Goal: Task Accomplishment & Management: Use online tool/utility

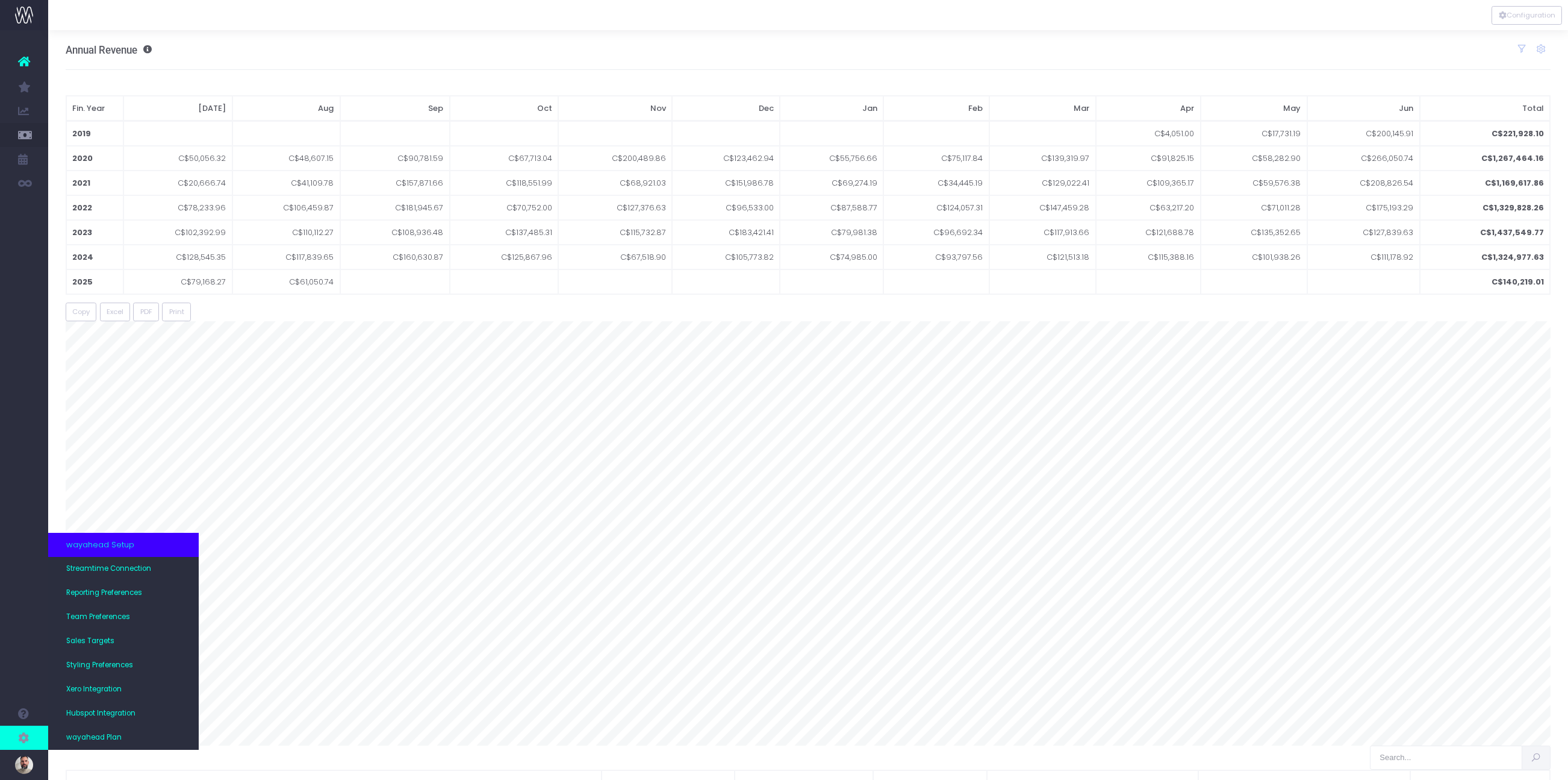
click at [25, 740] on icon at bounding box center [24, 737] width 12 height 13
click at [91, 619] on span "Team Preferences" at bounding box center [98, 617] width 64 height 11
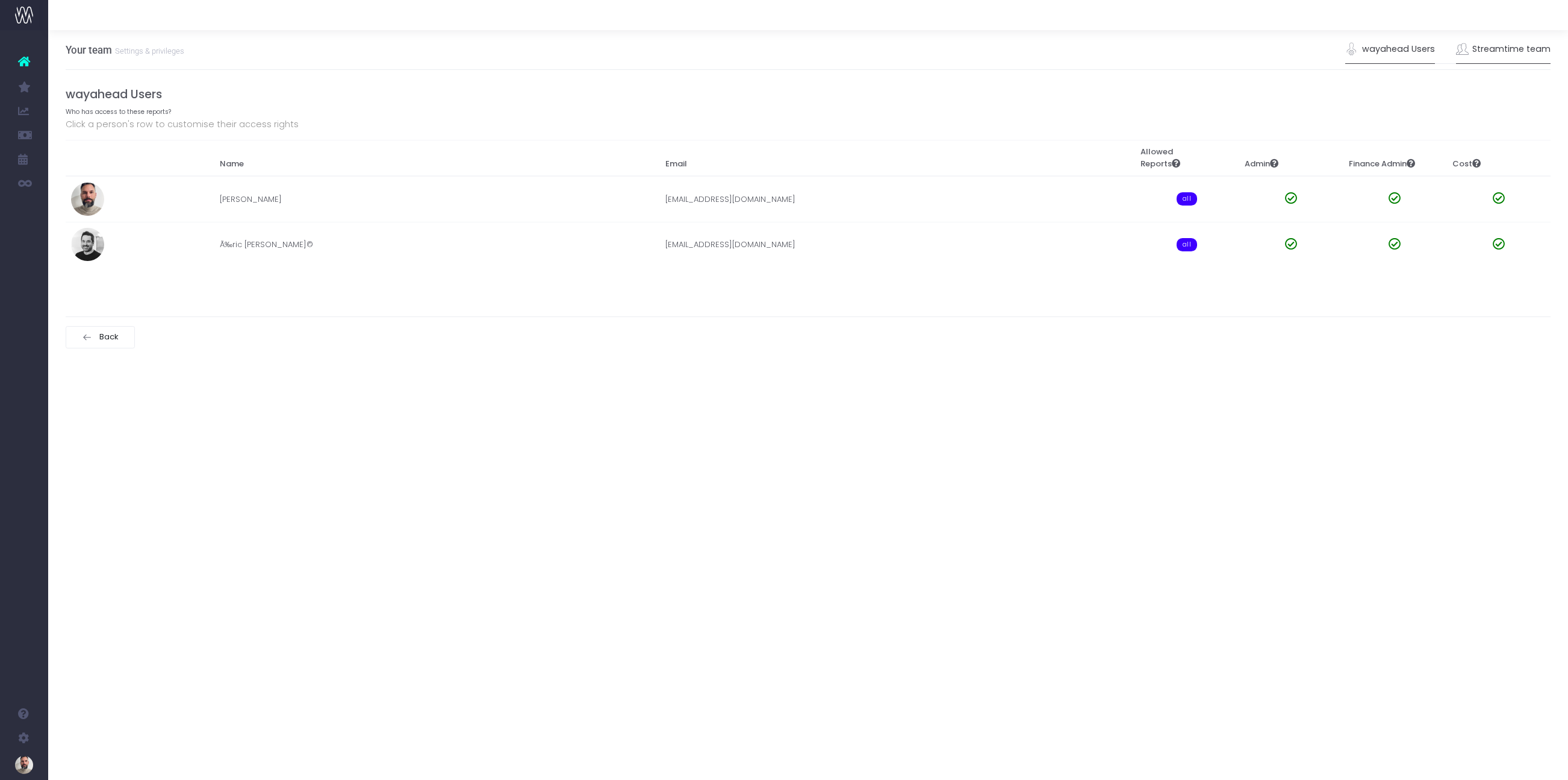
click at [1526, 47] on link "Streamtime team" at bounding box center [1503, 49] width 95 height 28
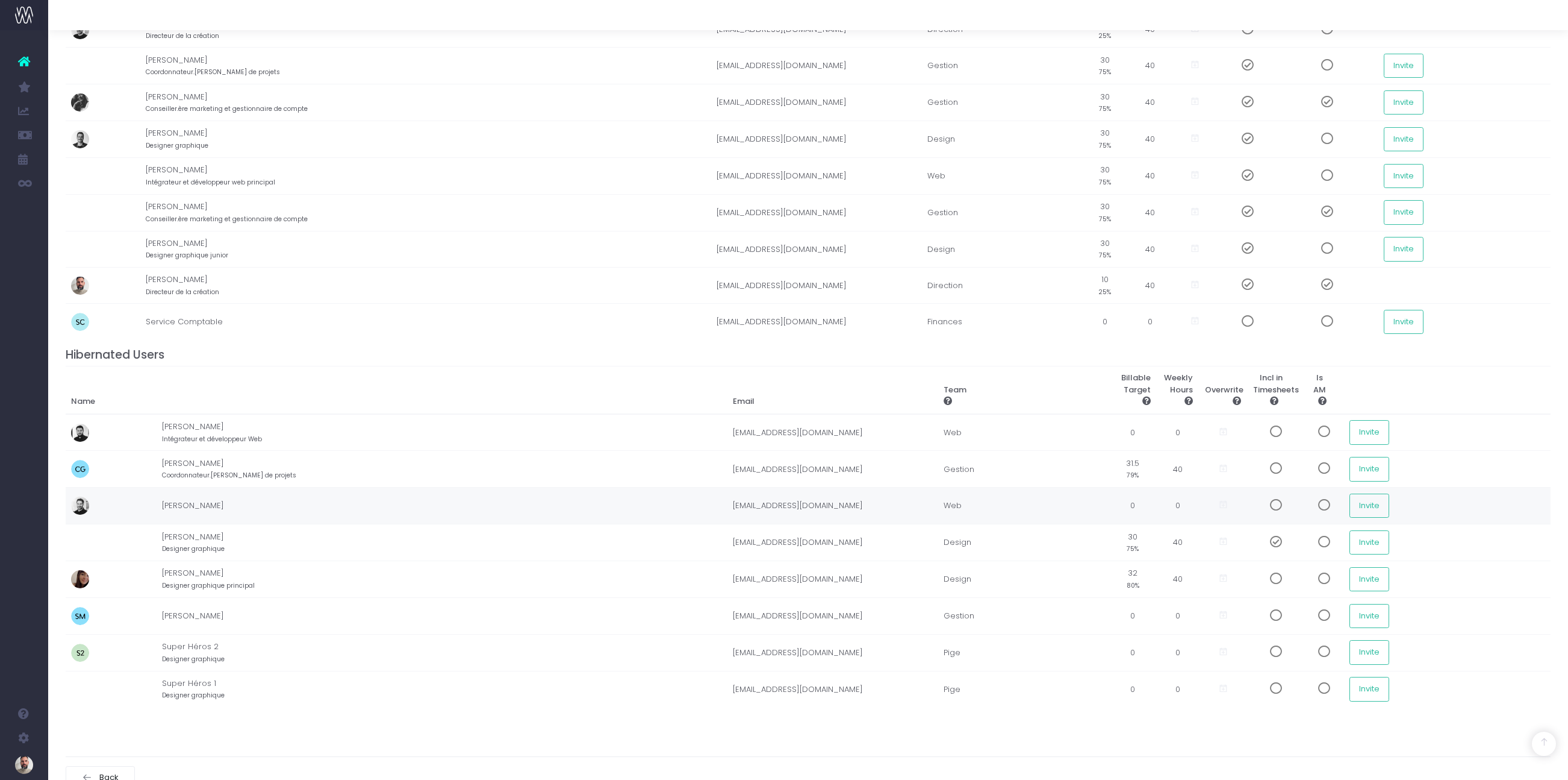
scroll to position [265, 0]
click at [1261, 543] on span at bounding box center [1272, 541] width 21 height 12
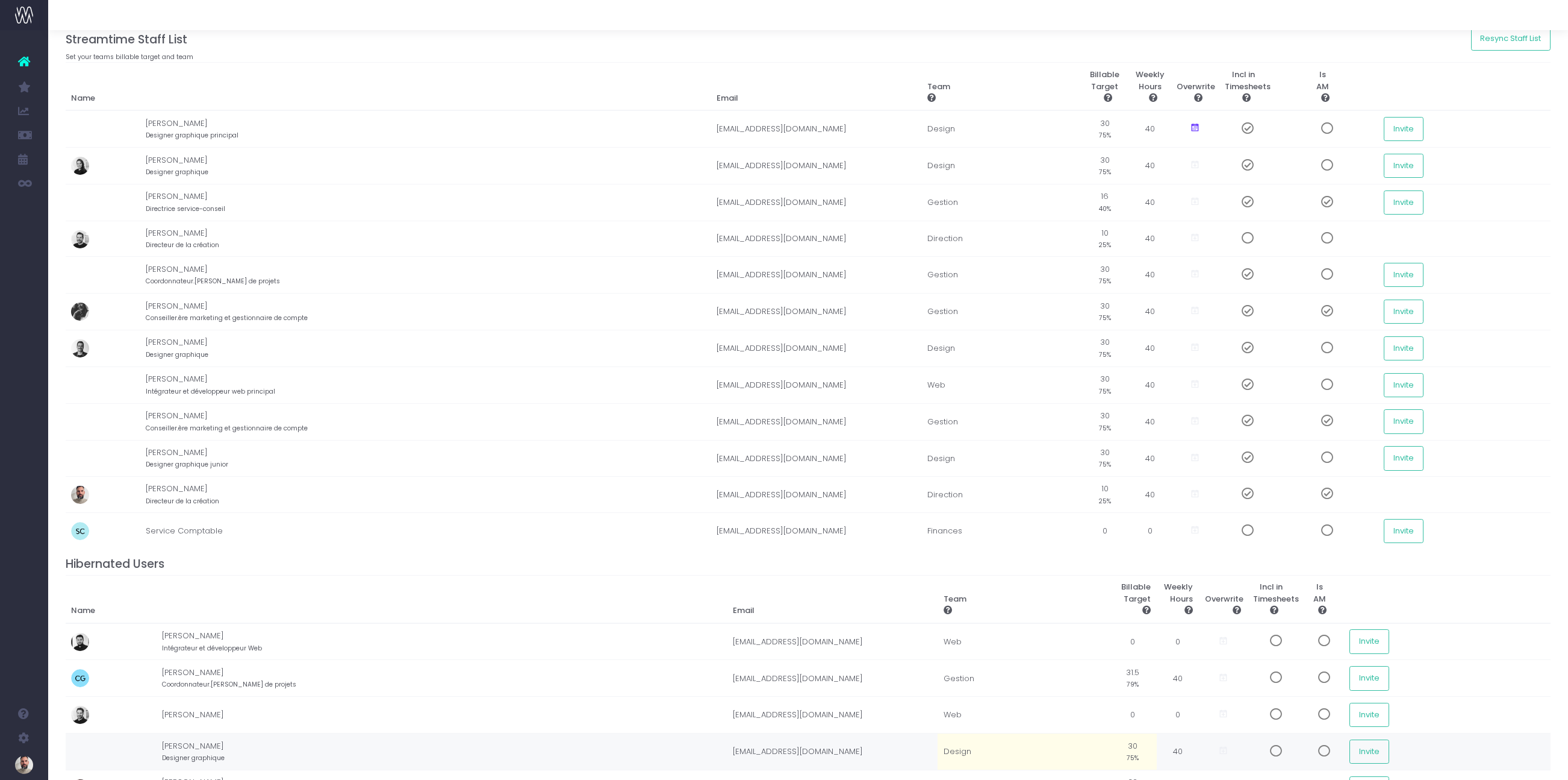
scroll to position [0, 0]
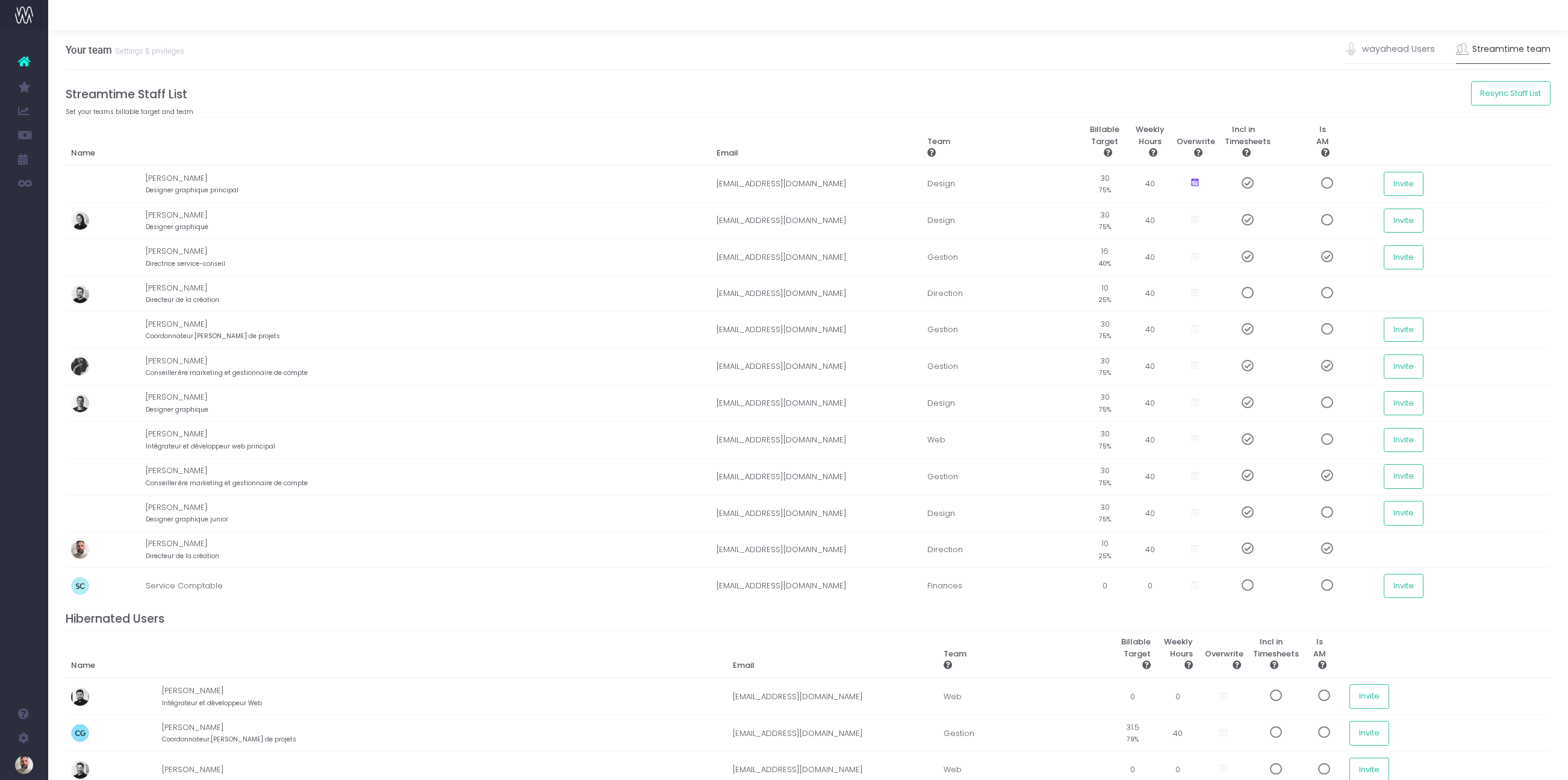
click at [23, 59] on icon at bounding box center [24, 61] width 12 height 16
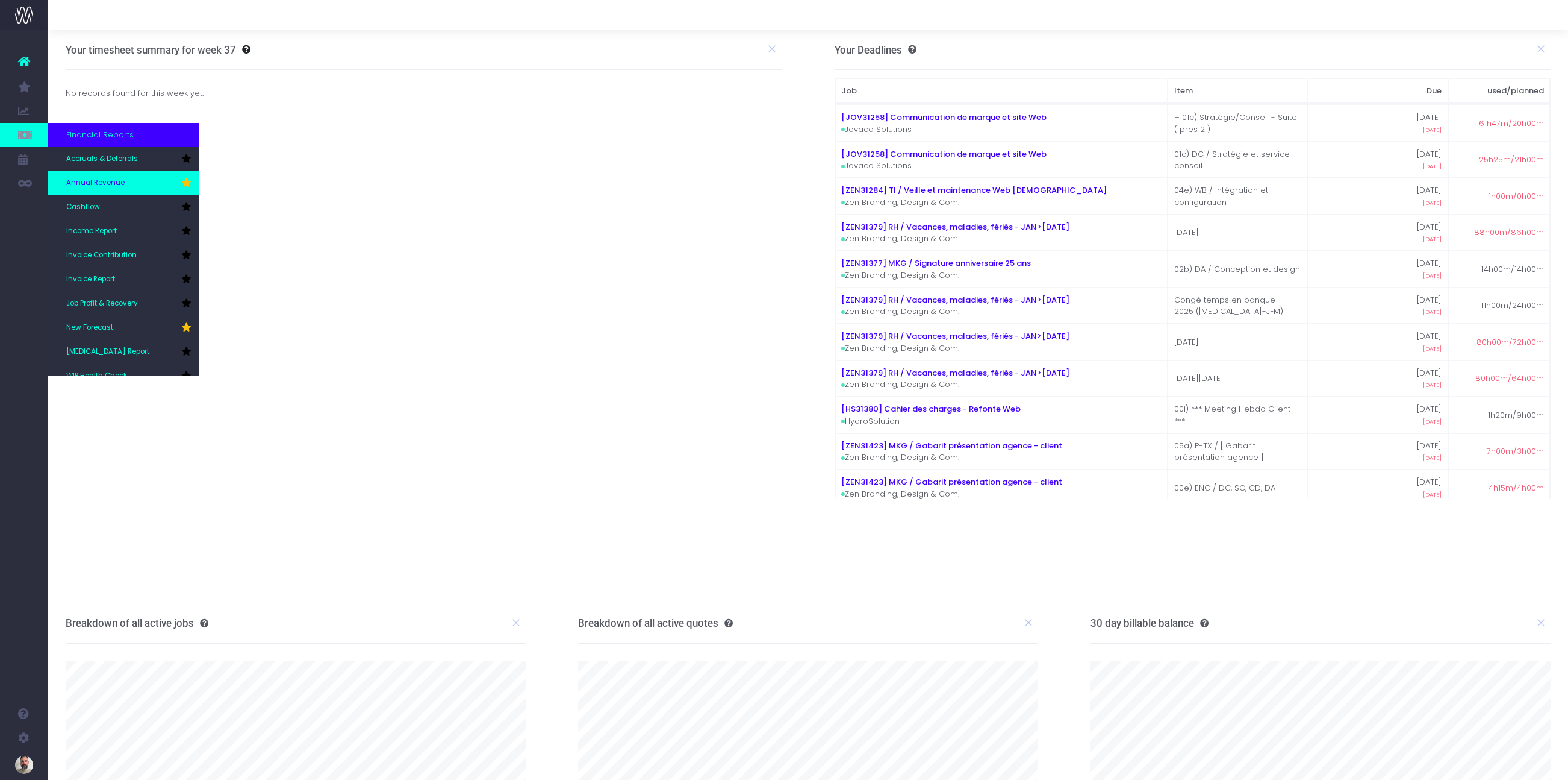
click at [97, 178] on span "Annual Revenue" at bounding box center [96, 183] width 59 height 11
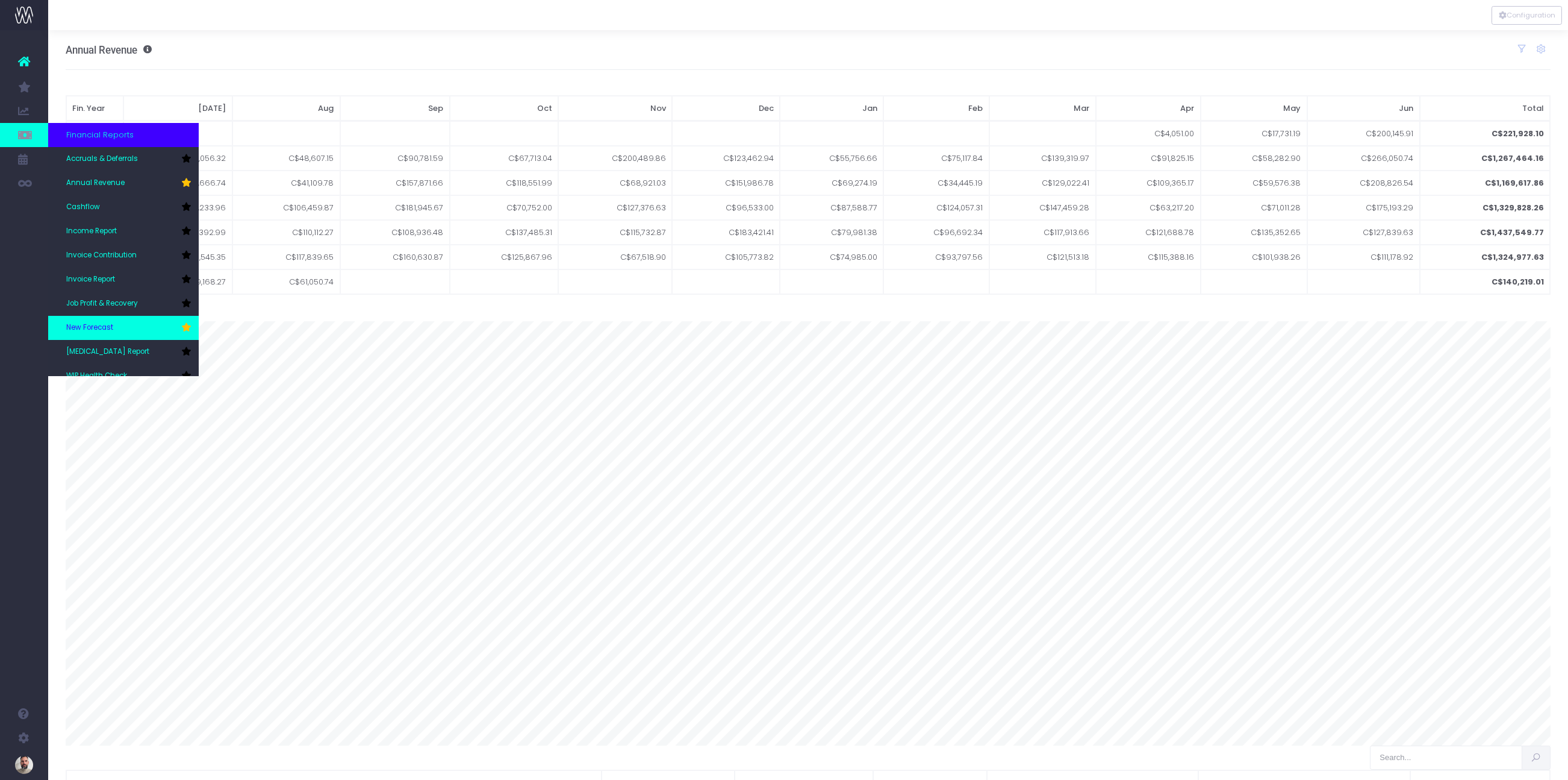
click at [96, 329] on span "New Forecast" at bounding box center [90, 328] width 47 height 11
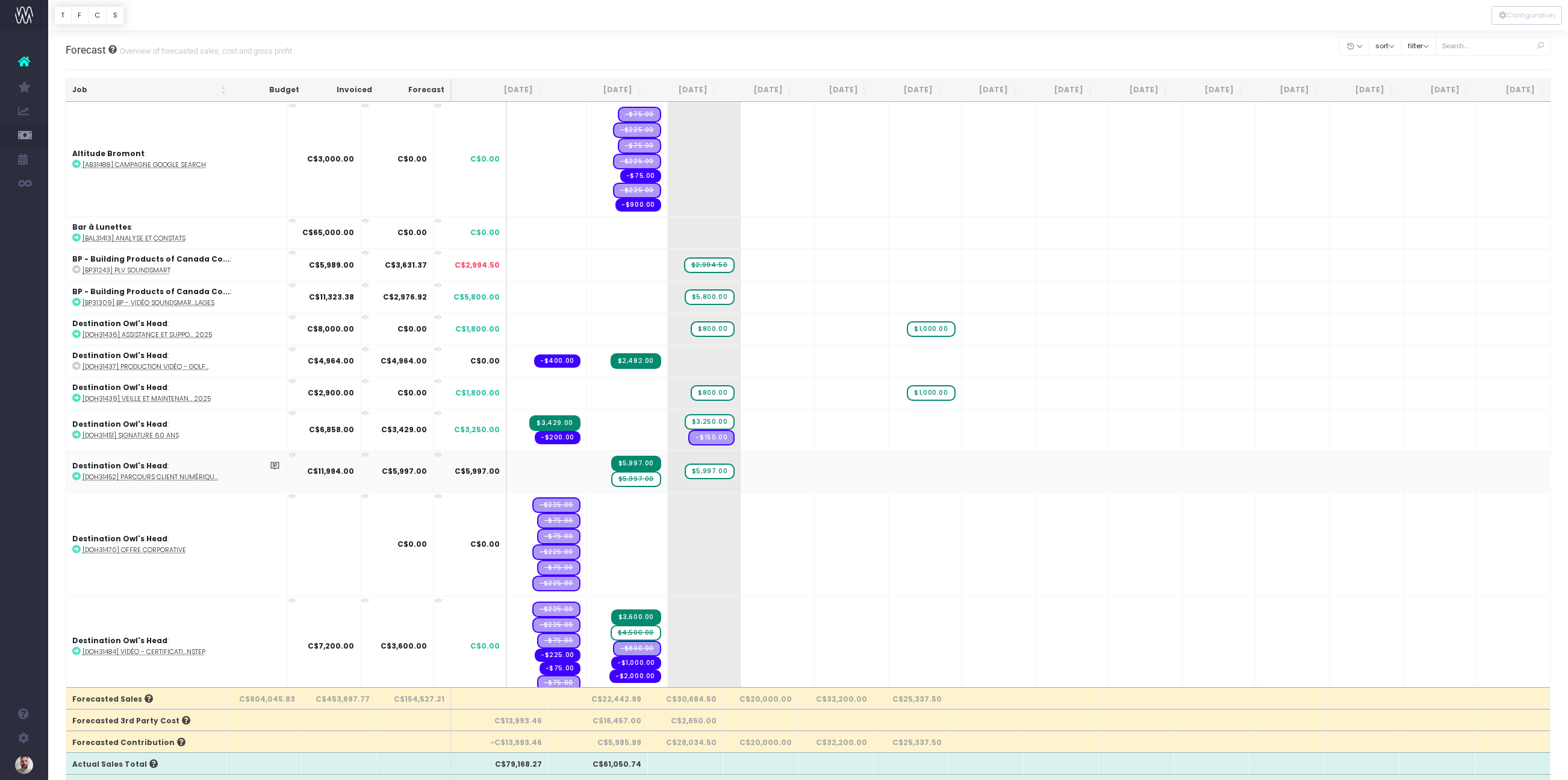
click at [613, 471] on span "$5,997.00" at bounding box center [637, 479] width 50 height 16
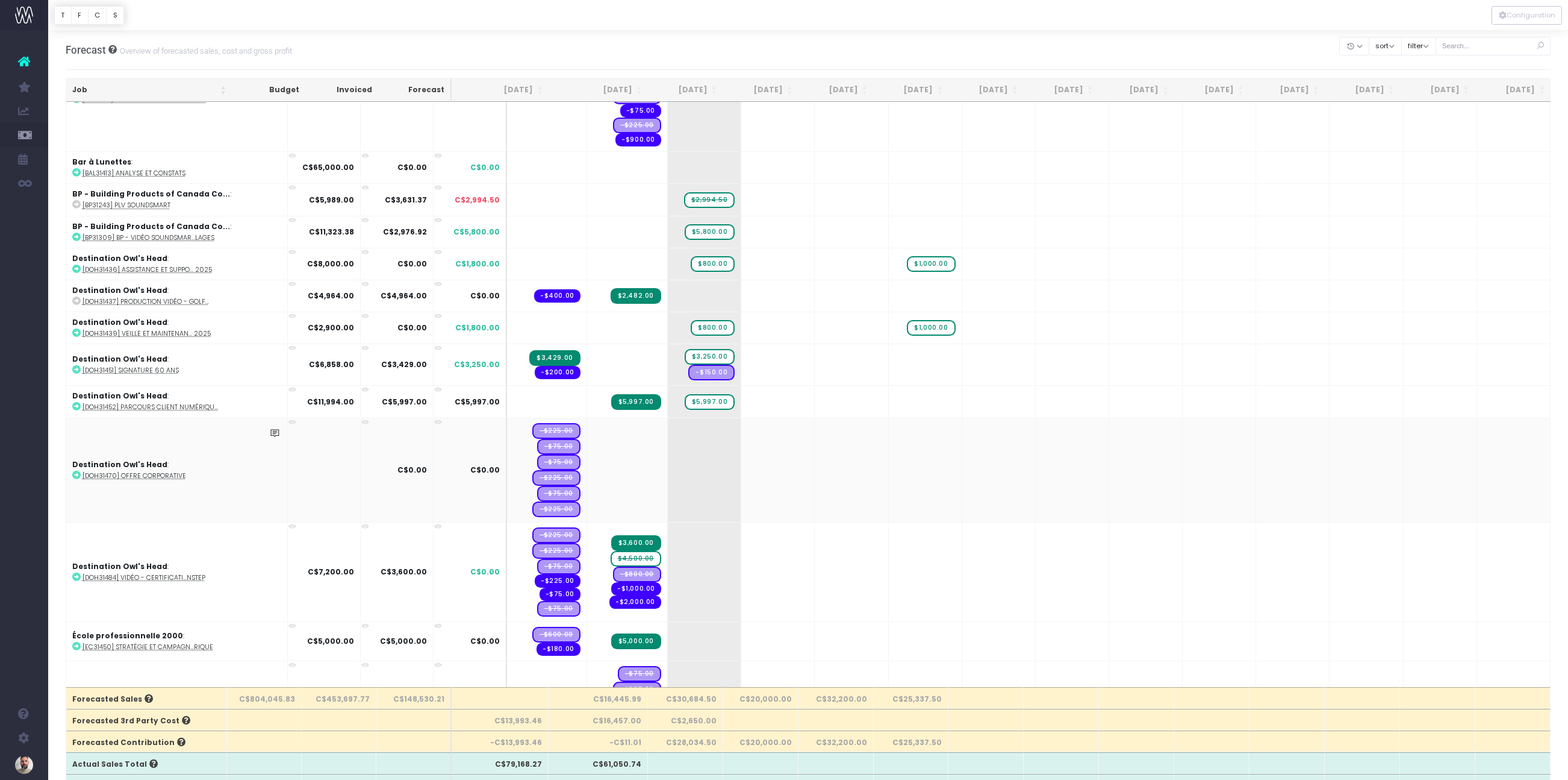
scroll to position [97, 0]
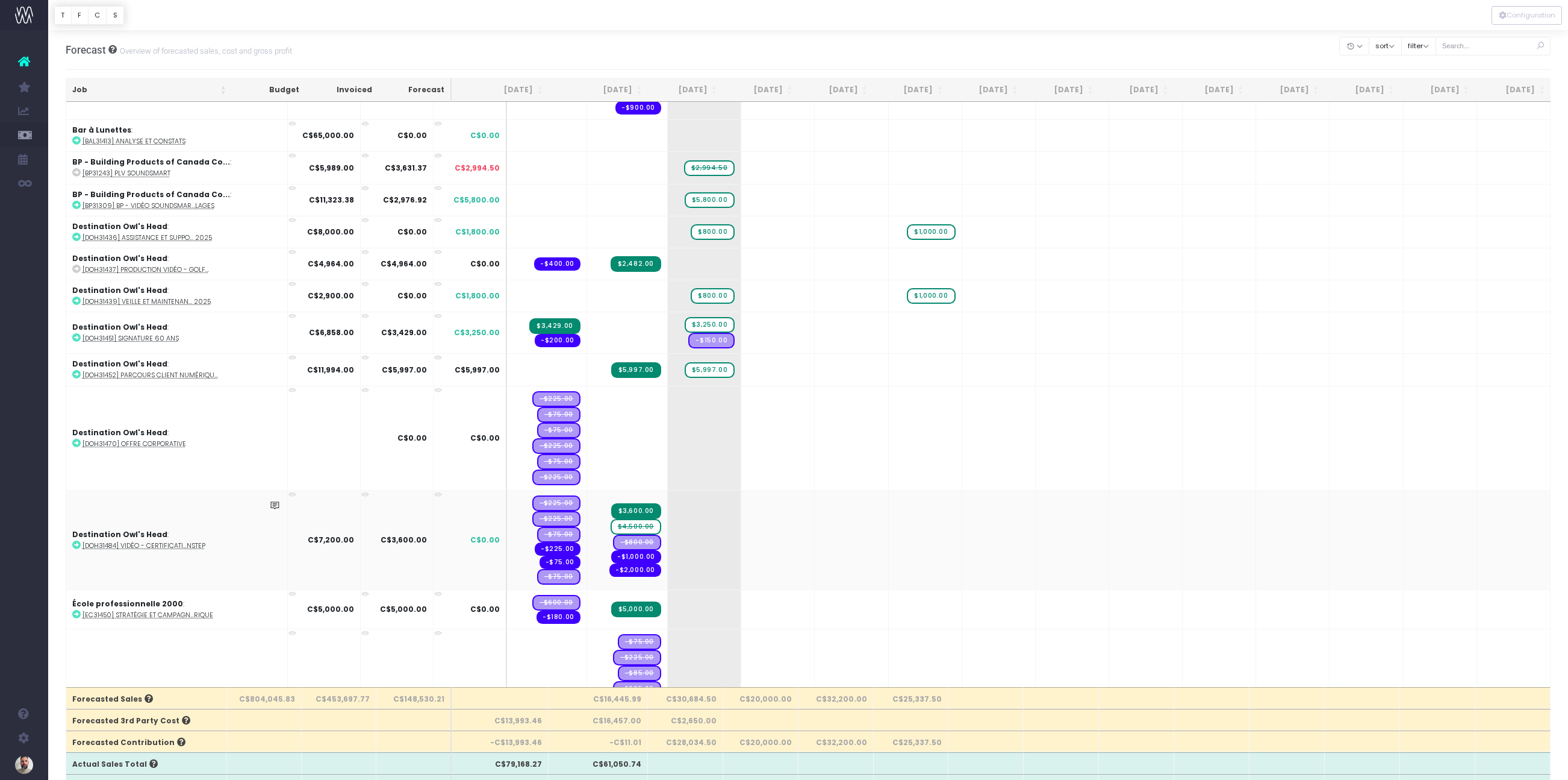
click at [627, 519] on span "$4,500.00" at bounding box center [636, 527] width 51 height 16
click at [669, 490] on span "+" at bounding box center [686, 540] width 37 height 99
click at [786, 411] on body "Oh my... this is bad. [PERSON_NAME] wasn't able to load this page. Please conta…" at bounding box center [784, 390] width 1568 height 780
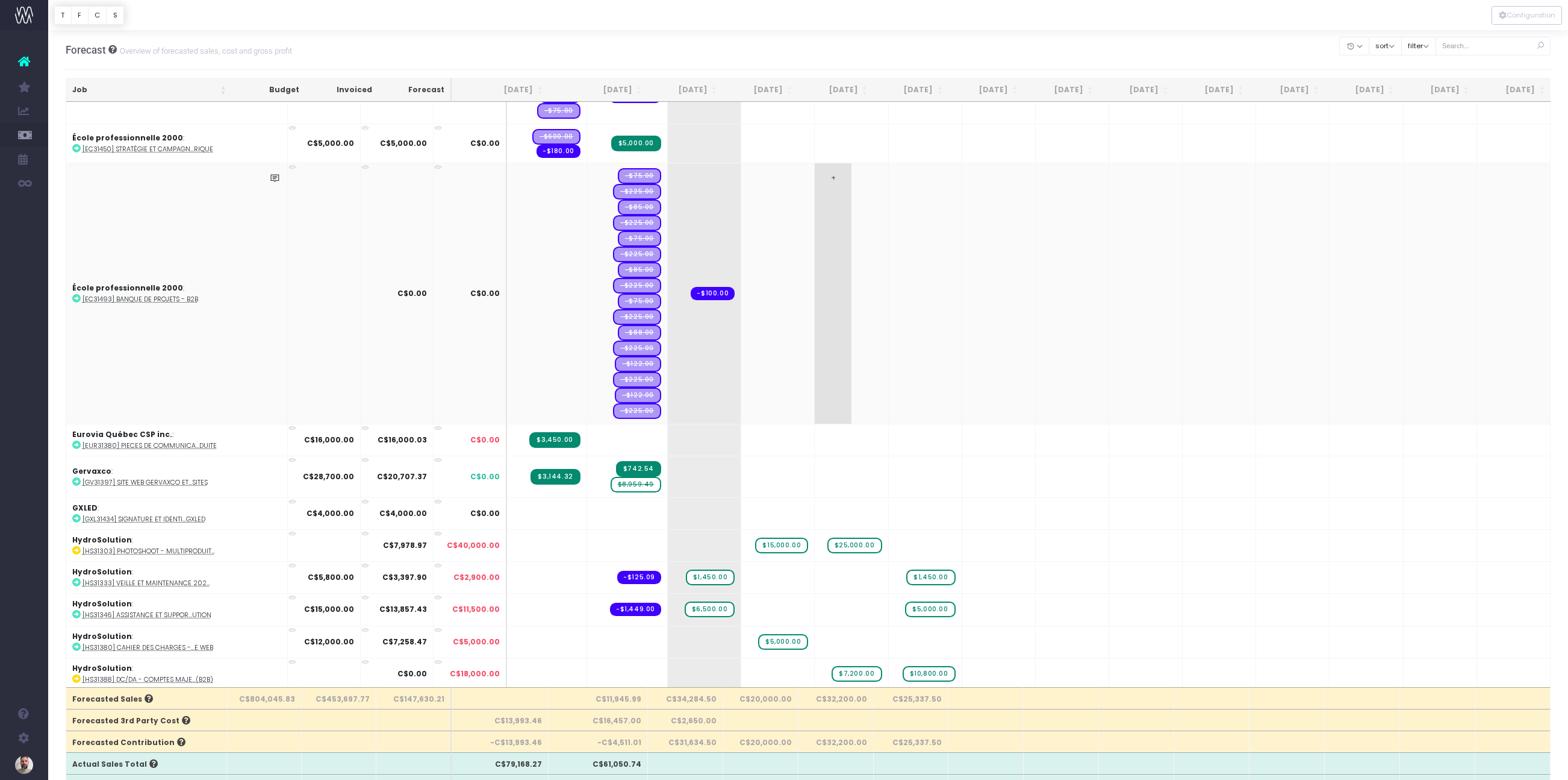
scroll to position [573, 0]
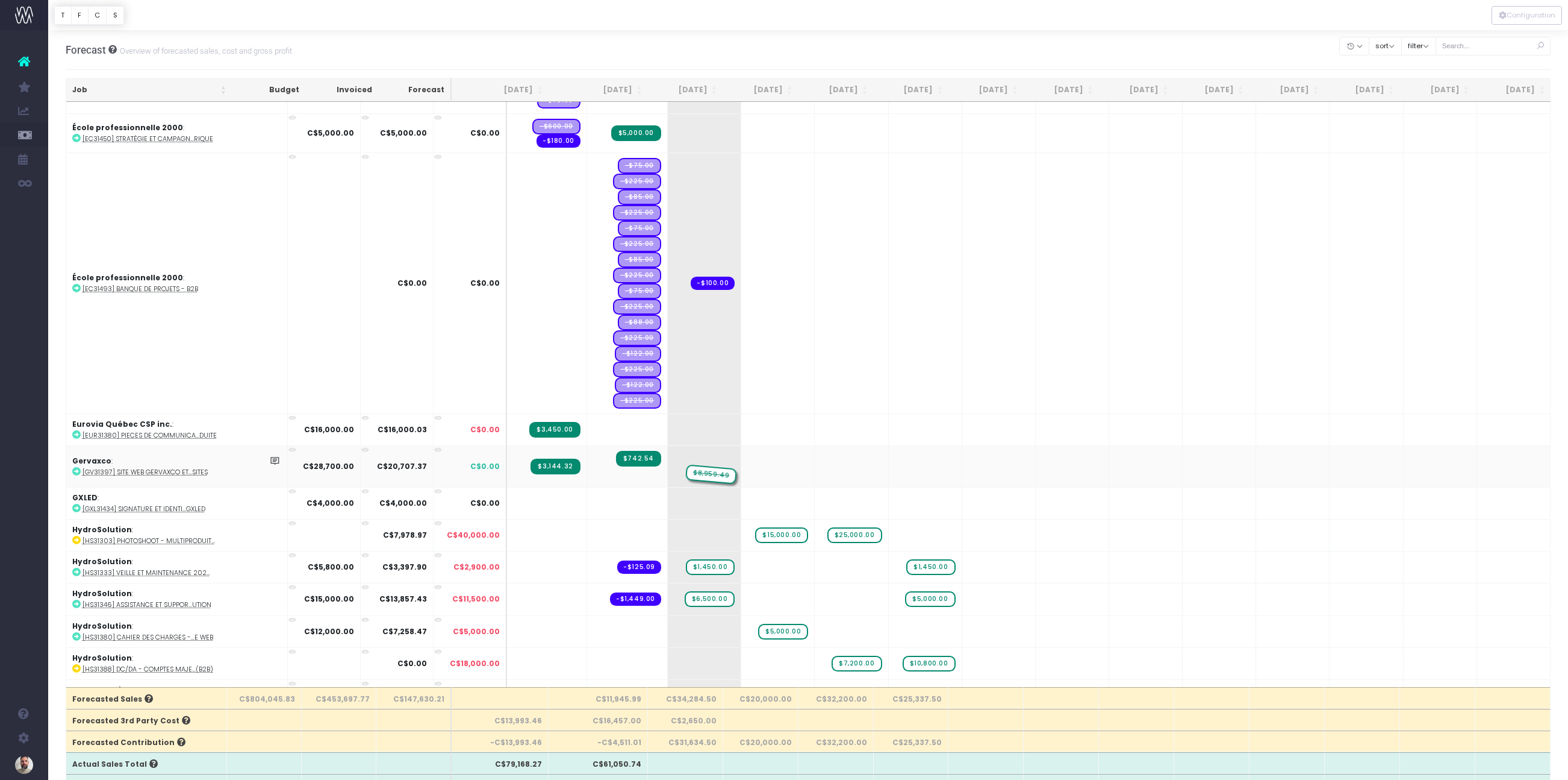
drag, startPoint x: 613, startPoint y: 432, endPoint x: 668, endPoint y: 426, distance: 55.3
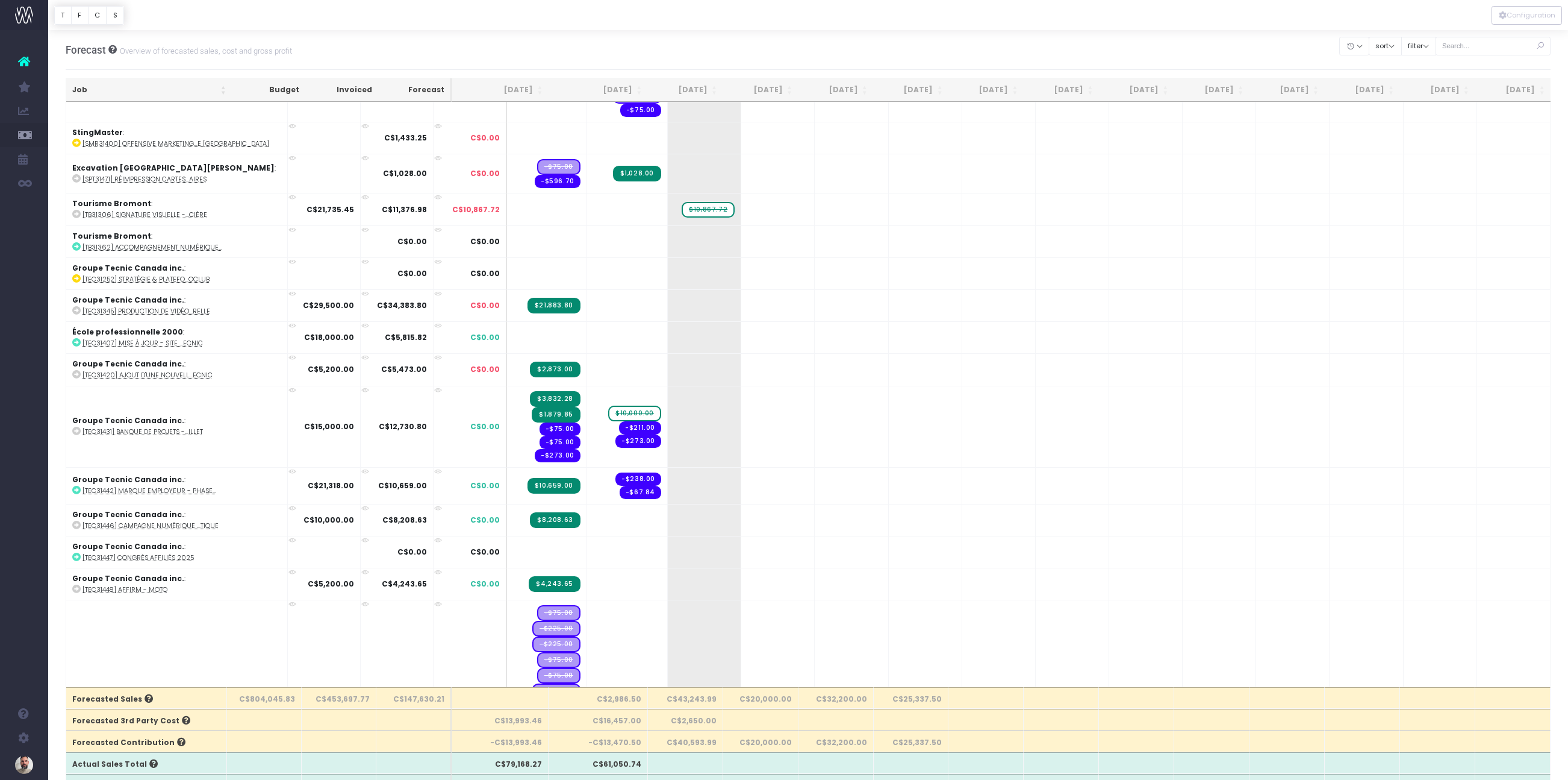
scroll to position [4159, 0]
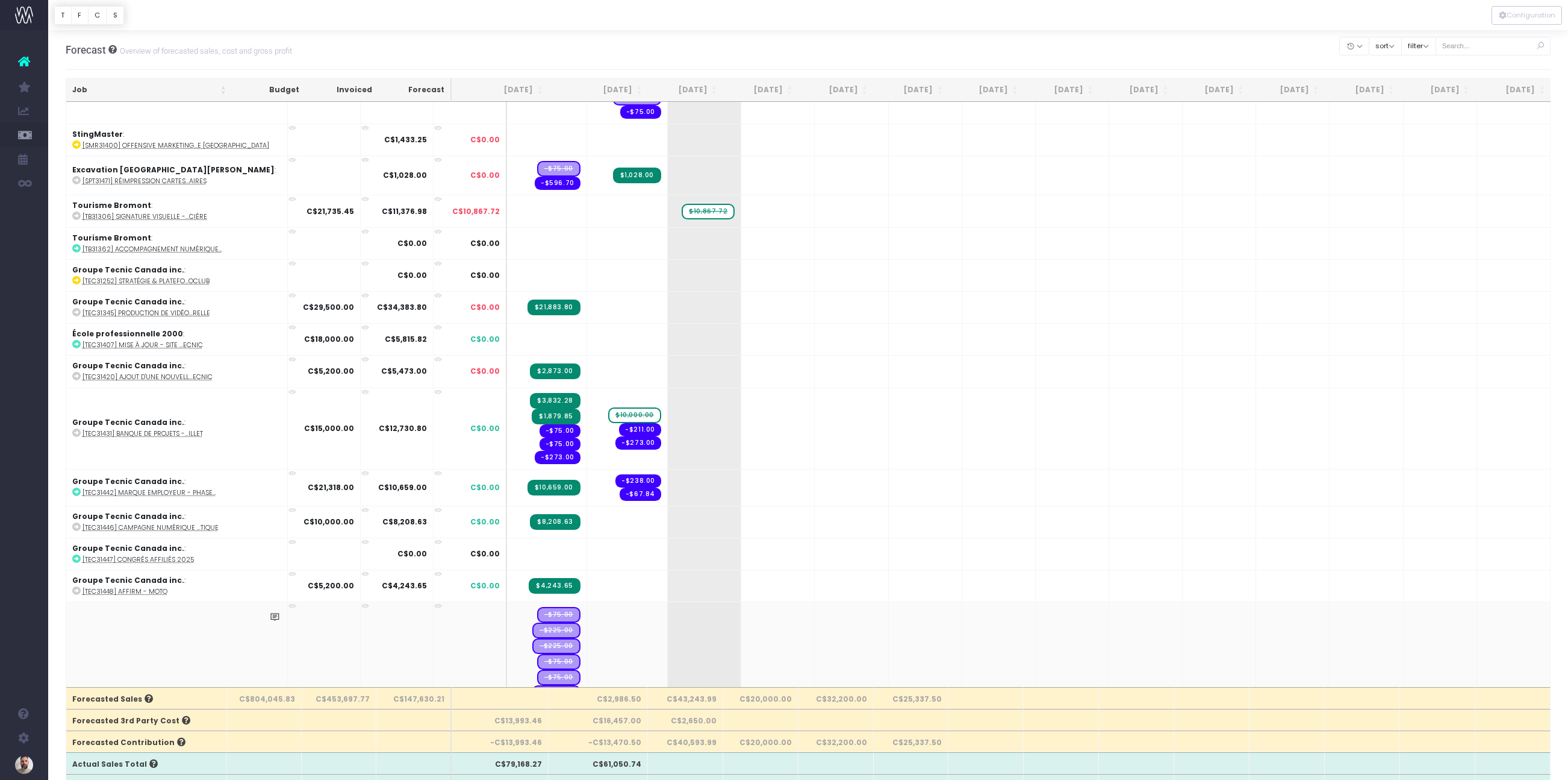
click at [177, 708] on abbr "[TEC31469] Collaboration [PERSON_NAME] Tecn..." at bounding box center [165, 712] width 165 height 9
click at [700, 602] on td "+ -$4,050.00" at bounding box center [704, 706] width 73 height 209
click at [672, 602] on span "+" at bounding box center [686, 706] width 37 height 209
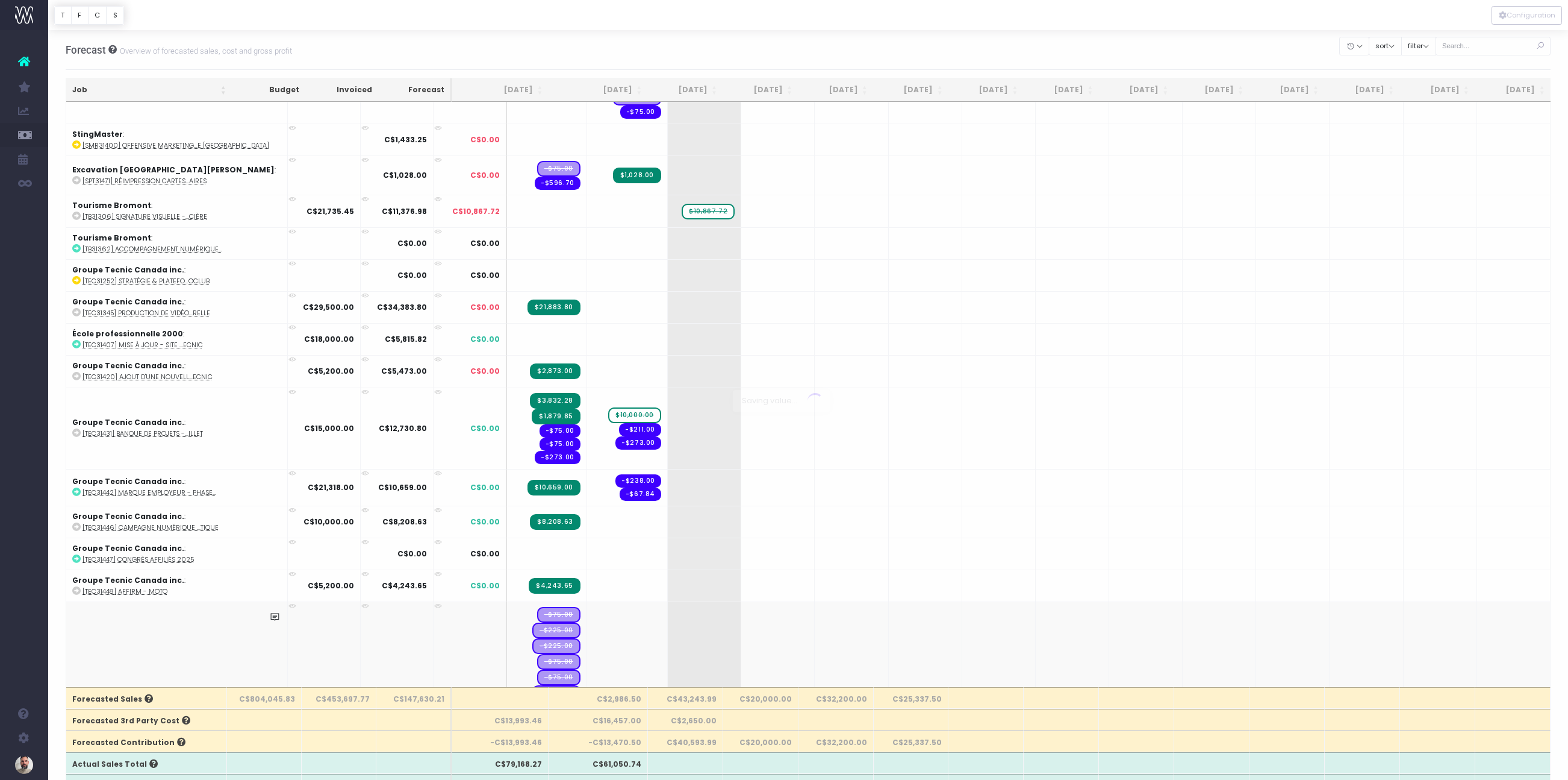
click at [674, 365] on body "Oh my... this is bad. [PERSON_NAME] wasn't able to load this page. Please conta…" at bounding box center [784, 390] width 1568 height 780
click at [700, 692] on span "$3,500.00" at bounding box center [710, 700] width 50 height 16
type input "9500"
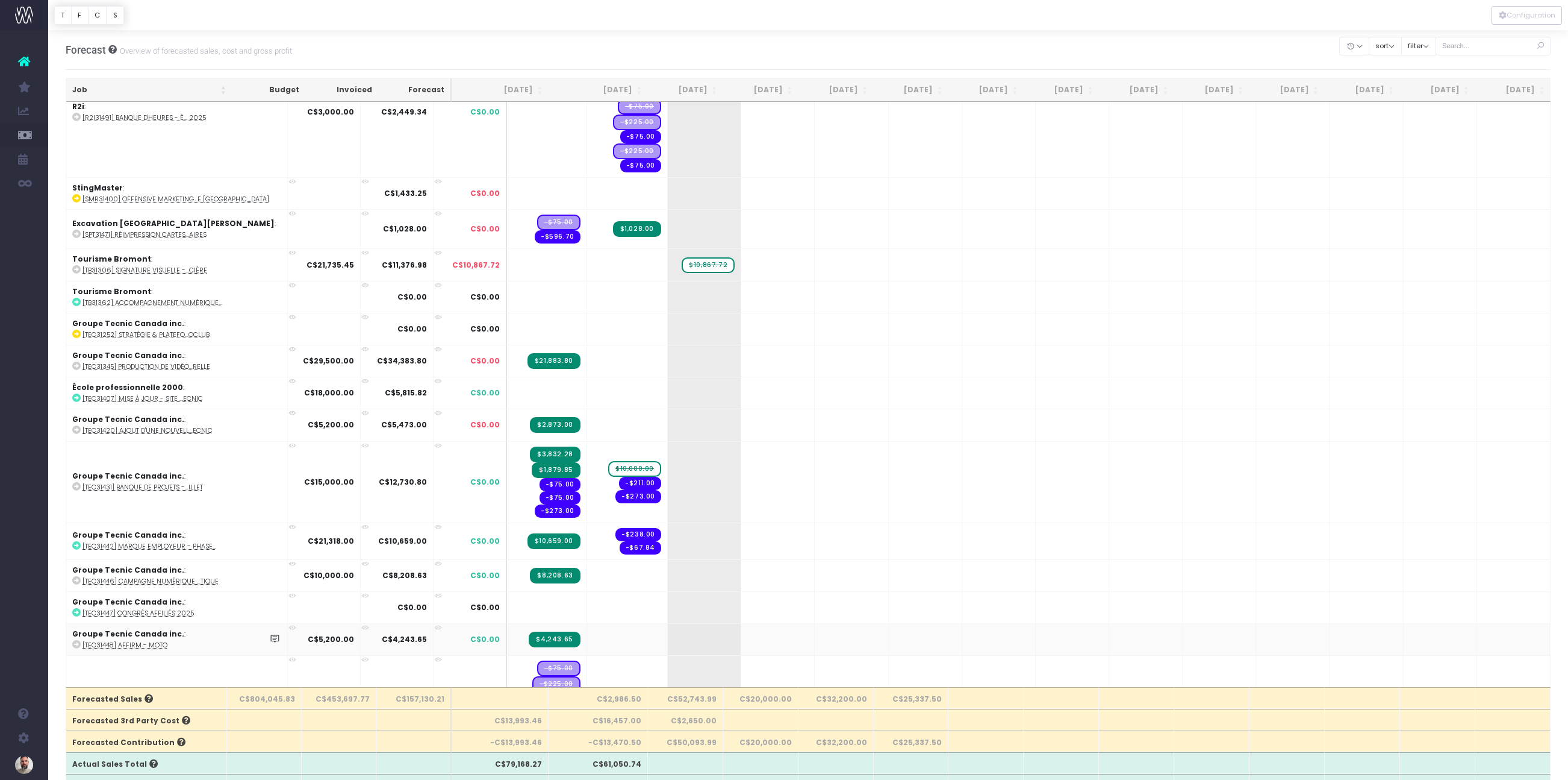
scroll to position [4104, 0]
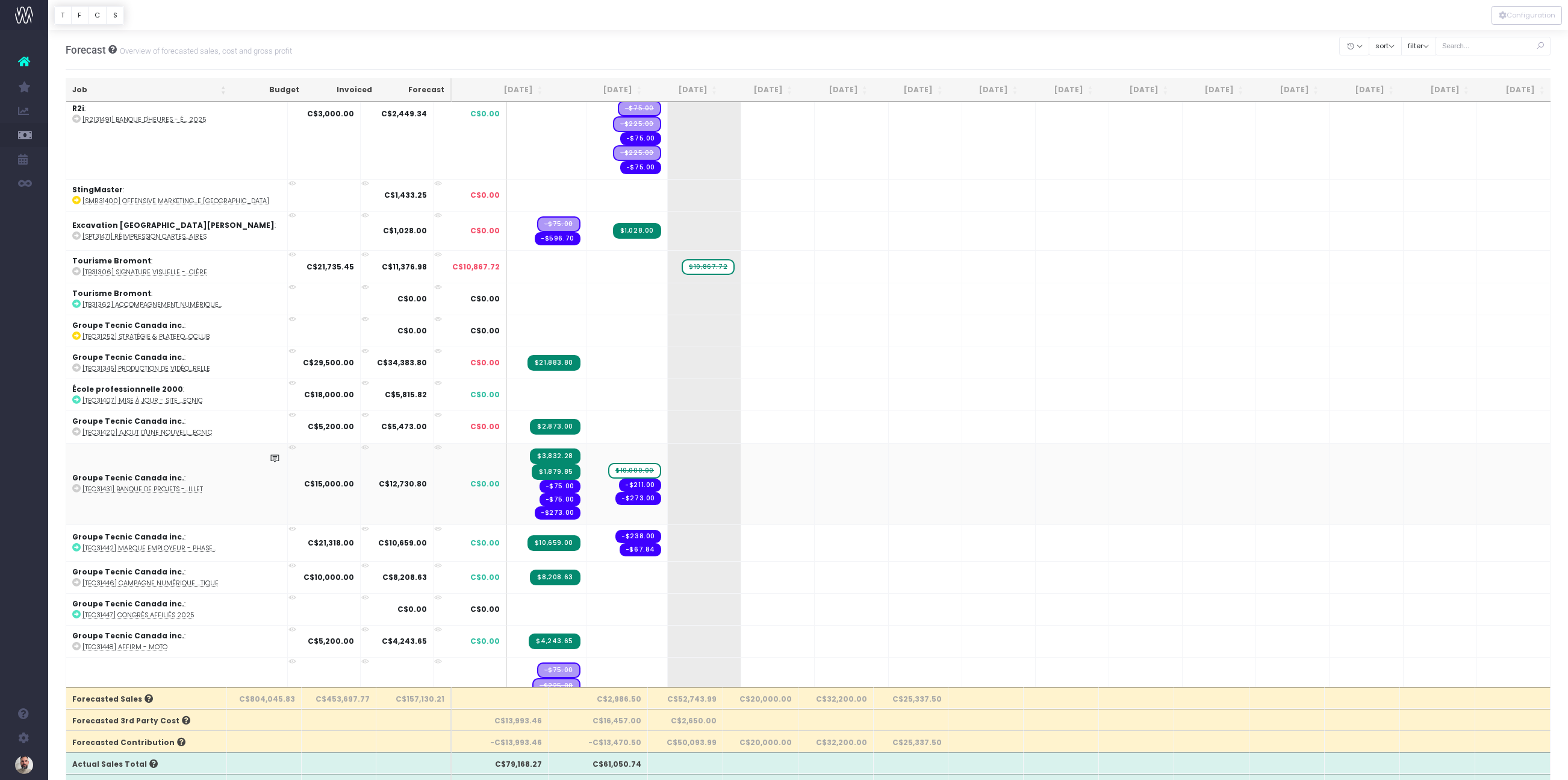
click at [150, 484] on abbr "[TEC31431] Banque de projets -...illet" at bounding box center [143, 489] width 121 height 9
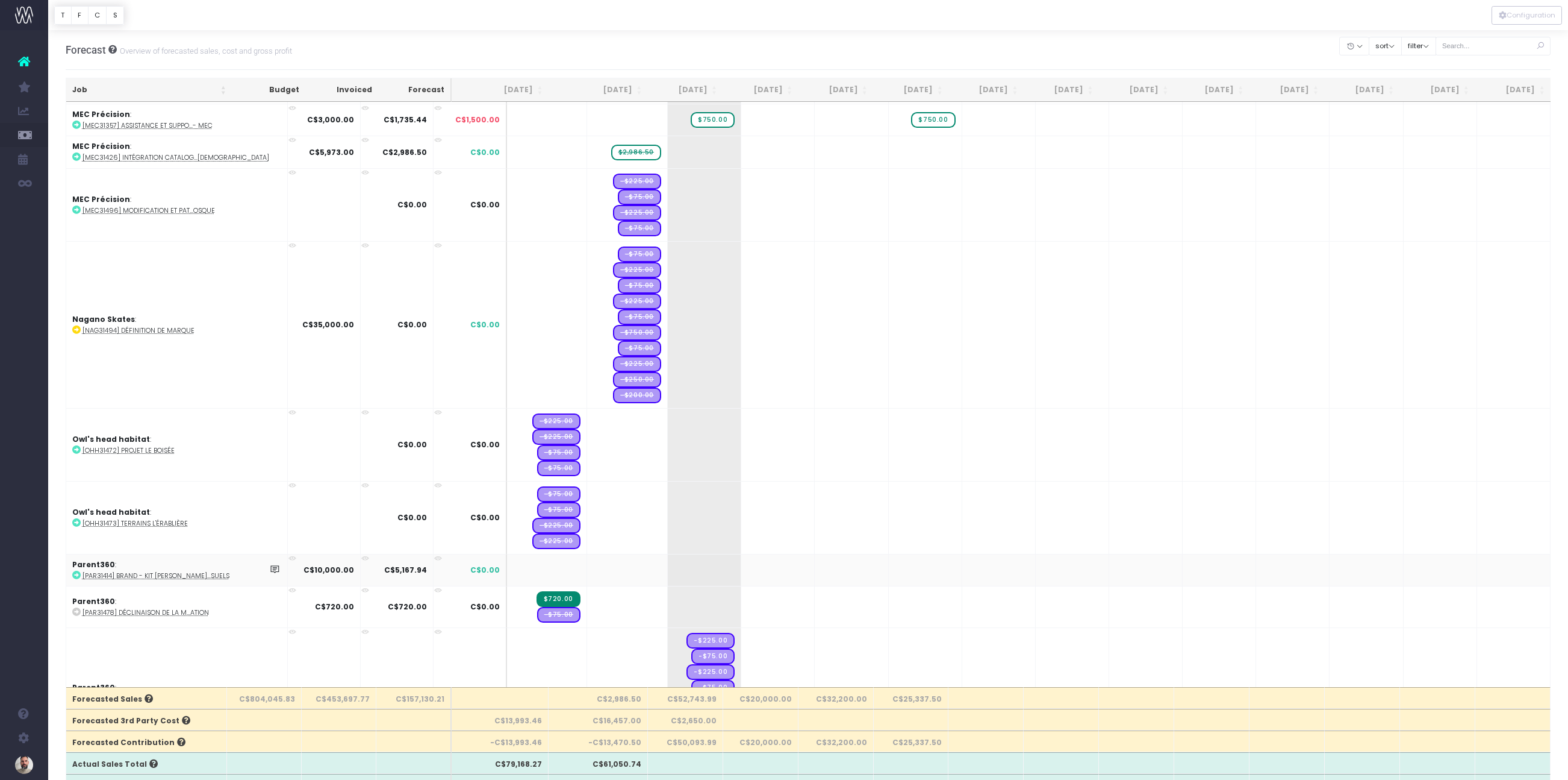
scroll to position [3081, 0]
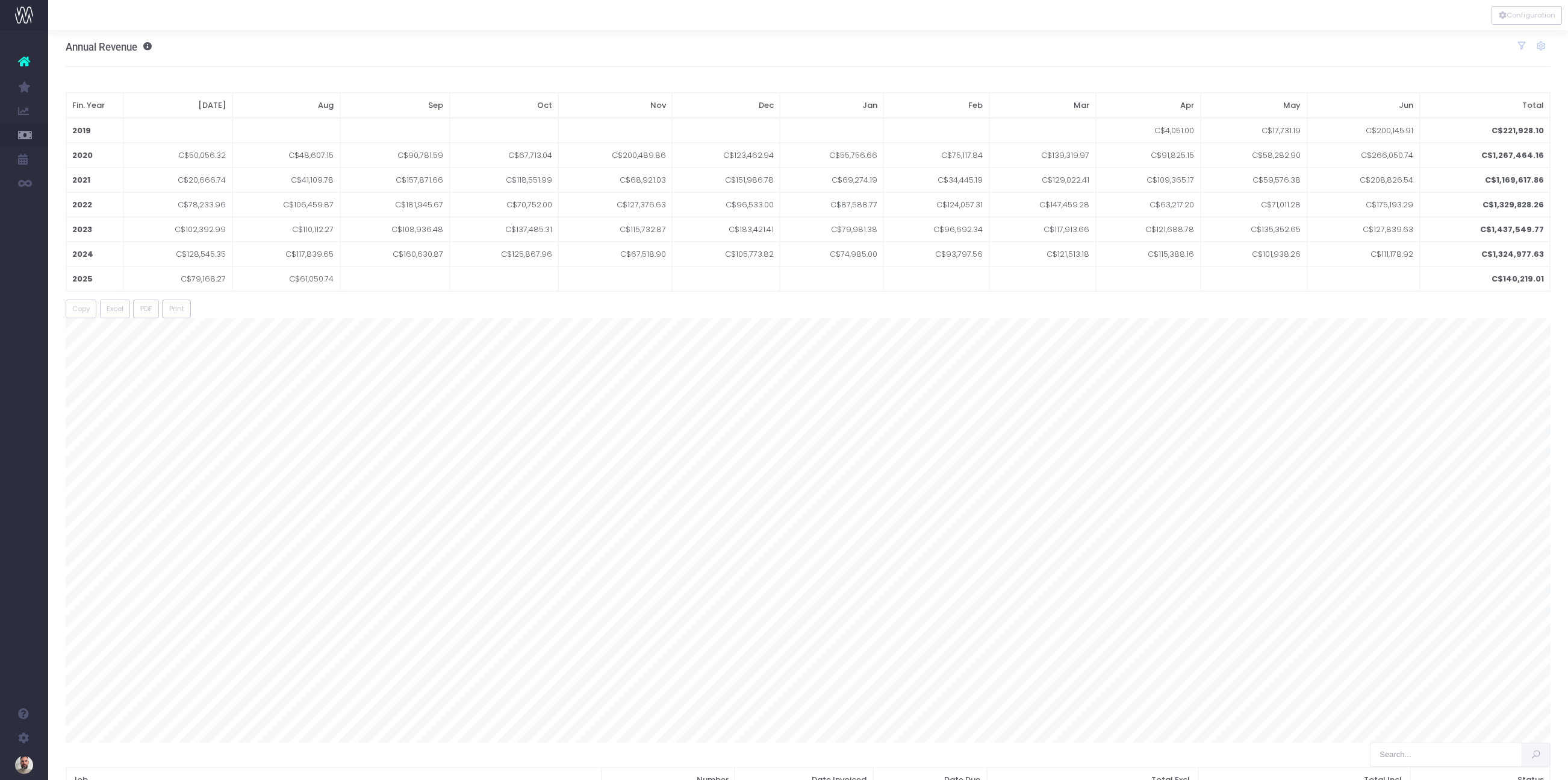
scroll to position [9, 0]
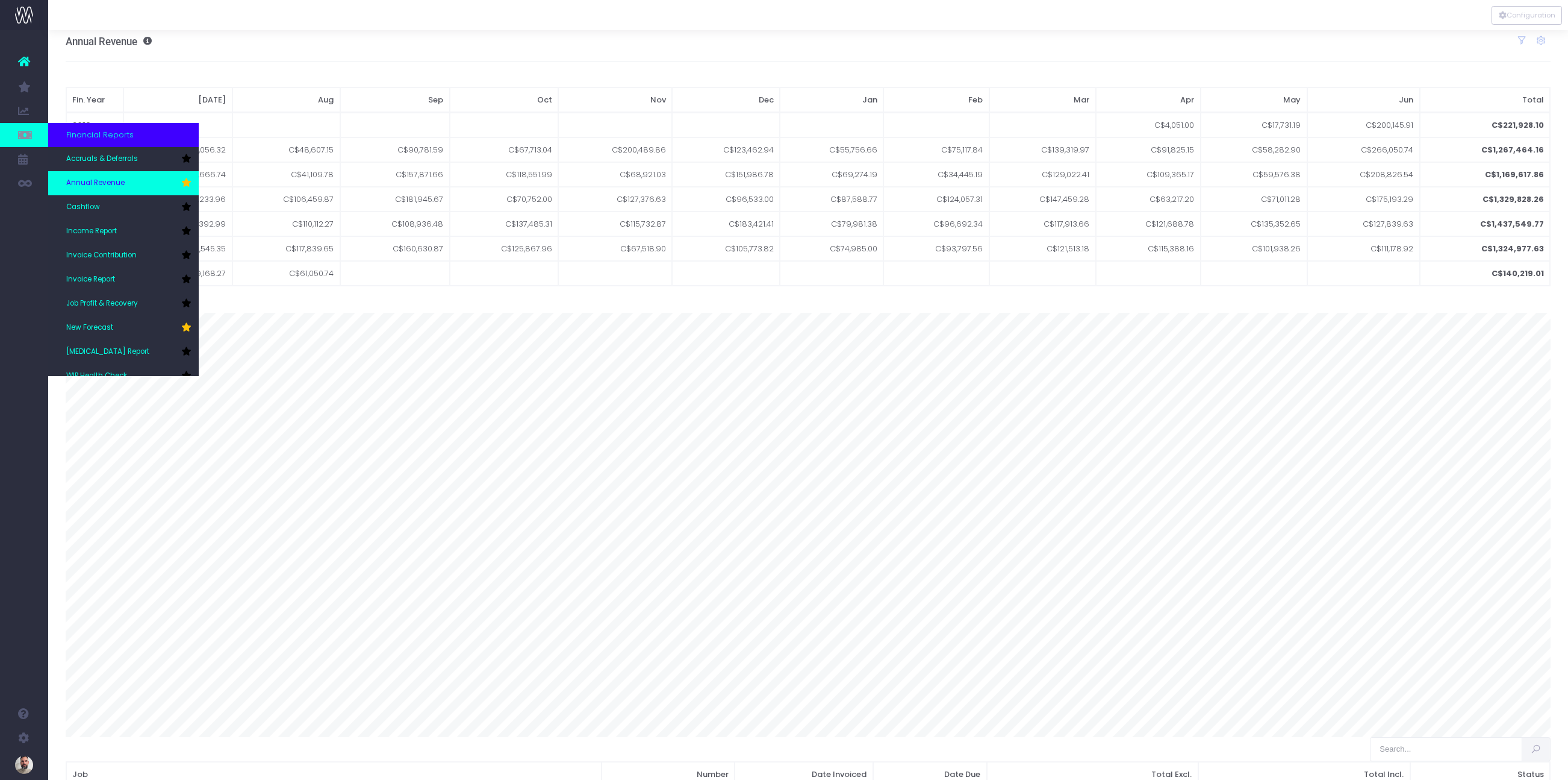
click at [115, 184] on span "Annual Revenue" at bounding box center [96, 183] width 59 height 11
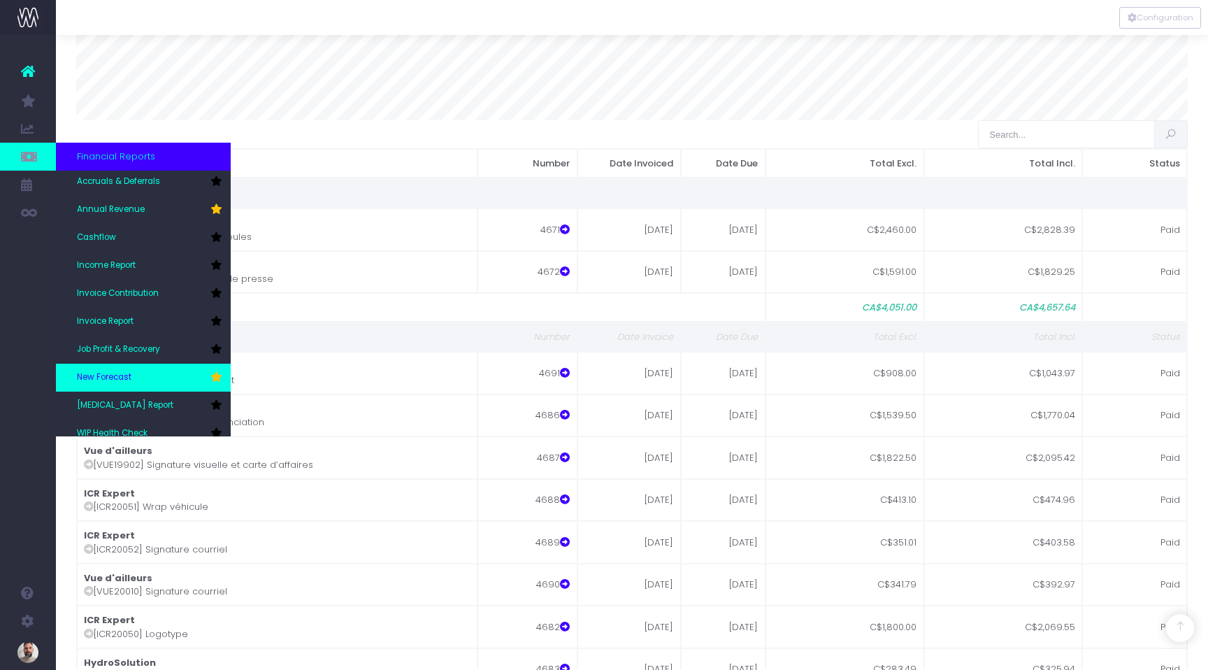
scroll to position [6, 0]
click at [96, 378] on span "New Forecast" at bounding box center [104, 374] width 55 height 13
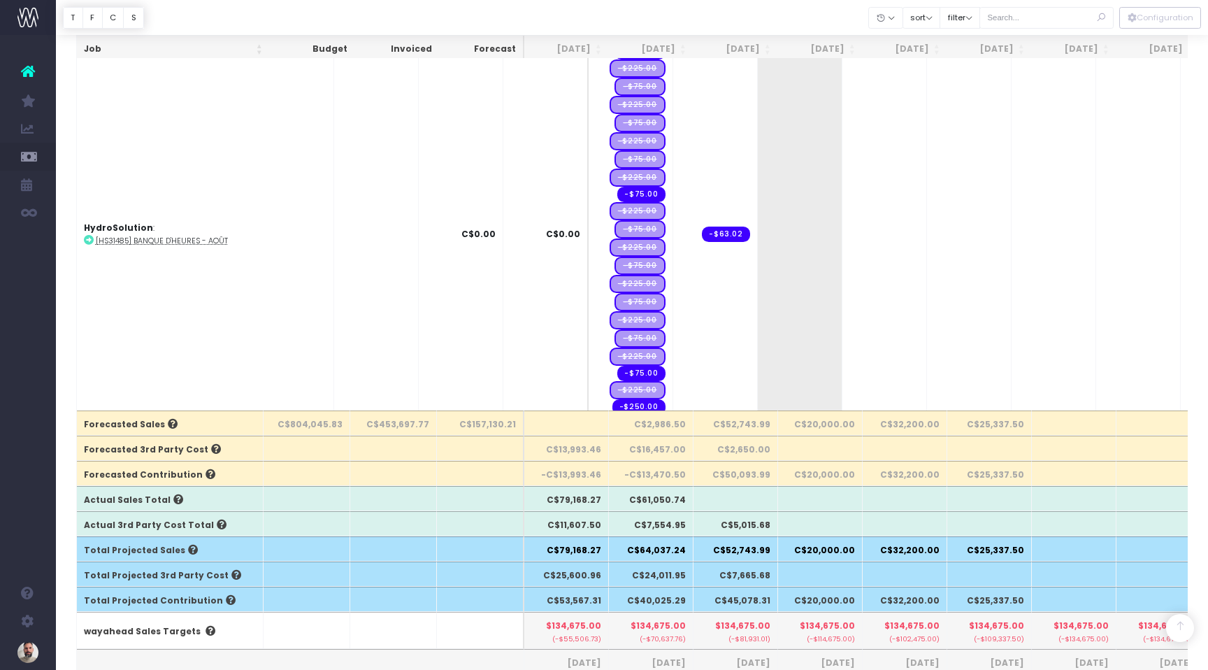
scroll to position [1721, 0]
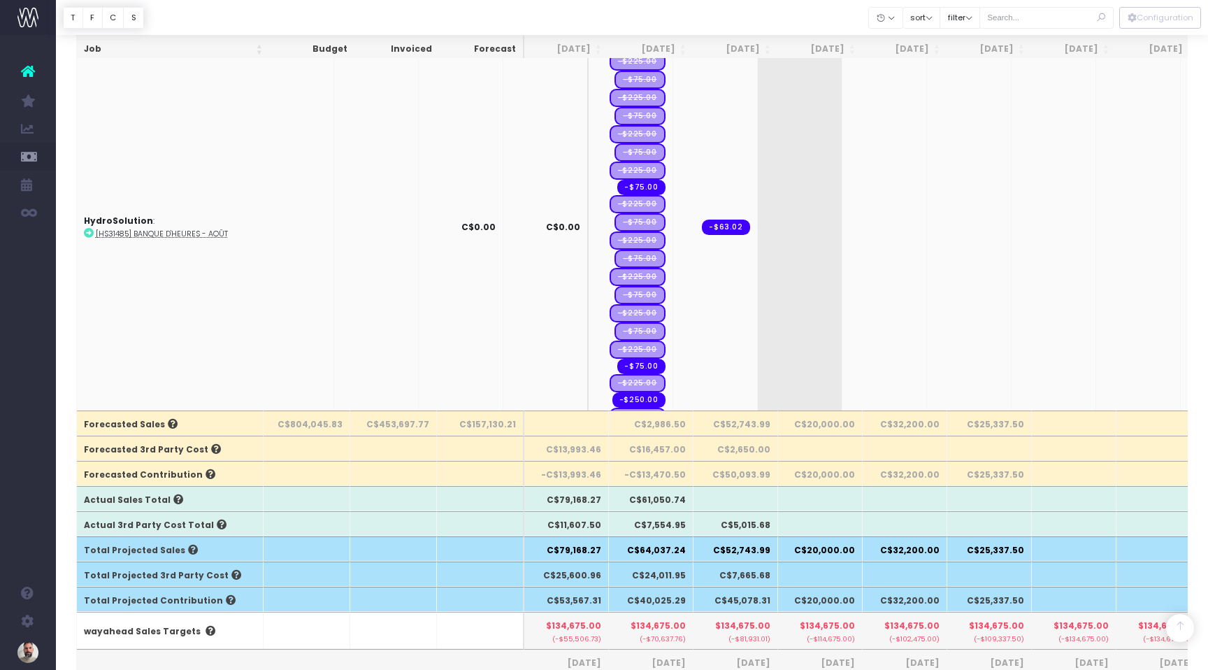
click at [673, 270] on td "-$63.02" at bounding box center [715, 226] width 85 height 507
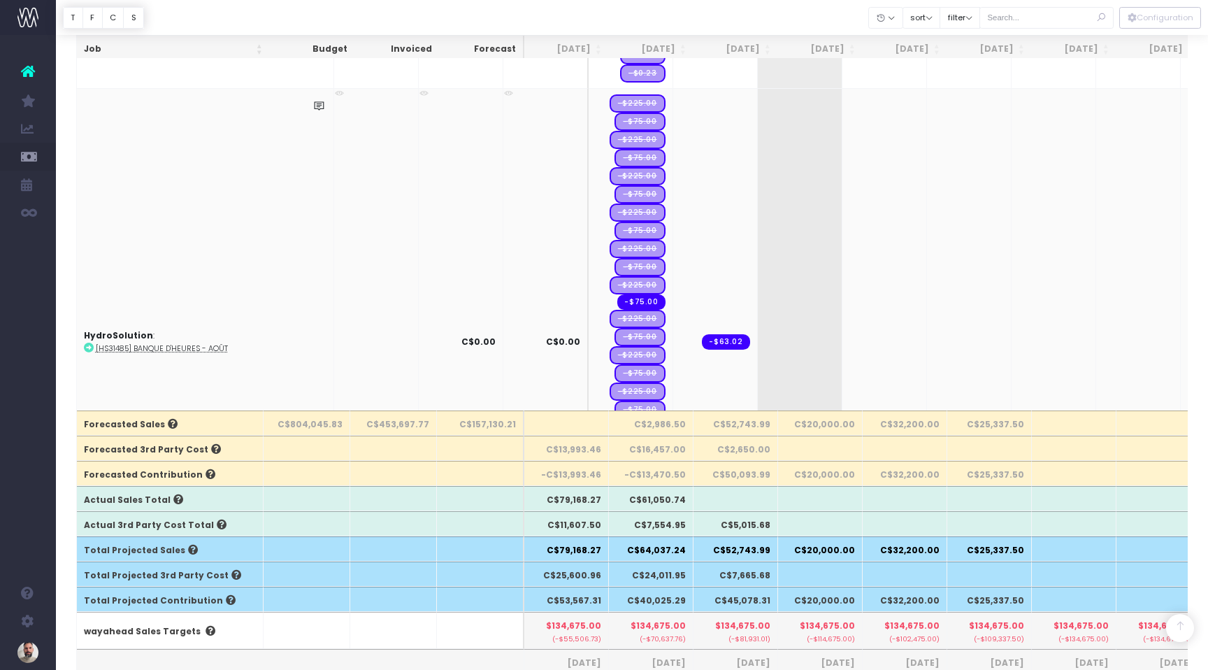
scroll to position [1621, 0]
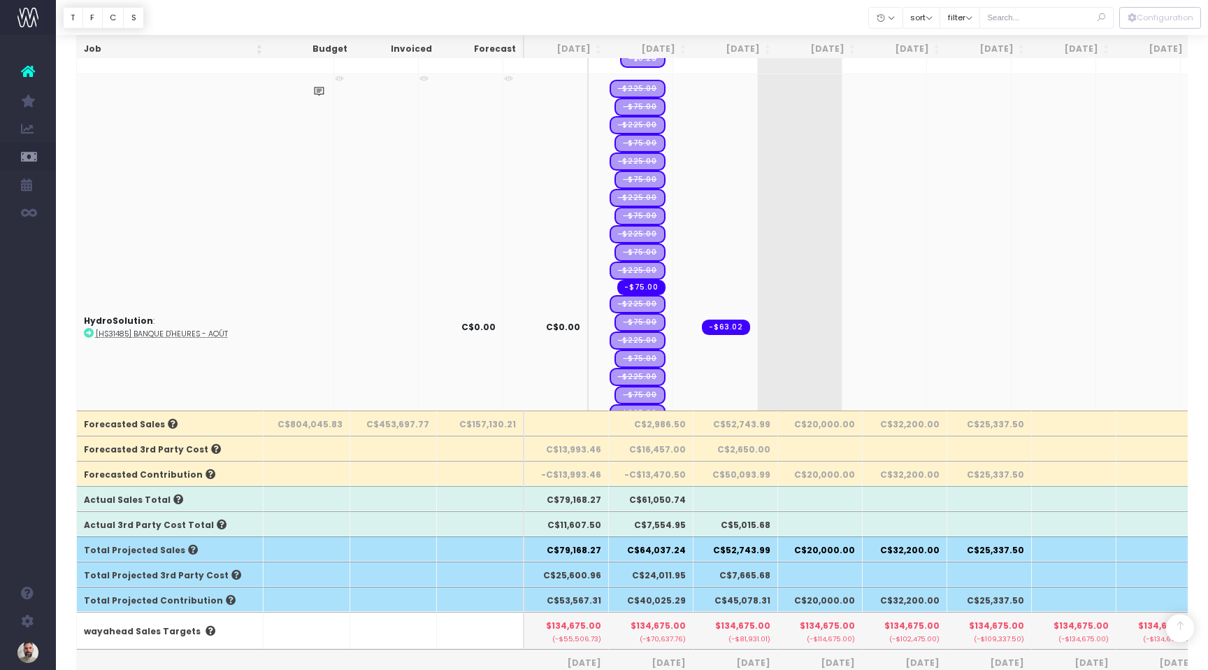
click at [673, 198] on td "-$63.02" at bounding box center [715, 326] width 85 height 507
click at [673, 199] on td "-$63.02" at bounding box center [715, 326] width 85 height 507
click at [673, 245] on td "-$63.02" at bounding box center [715, 326] width 85 height 507
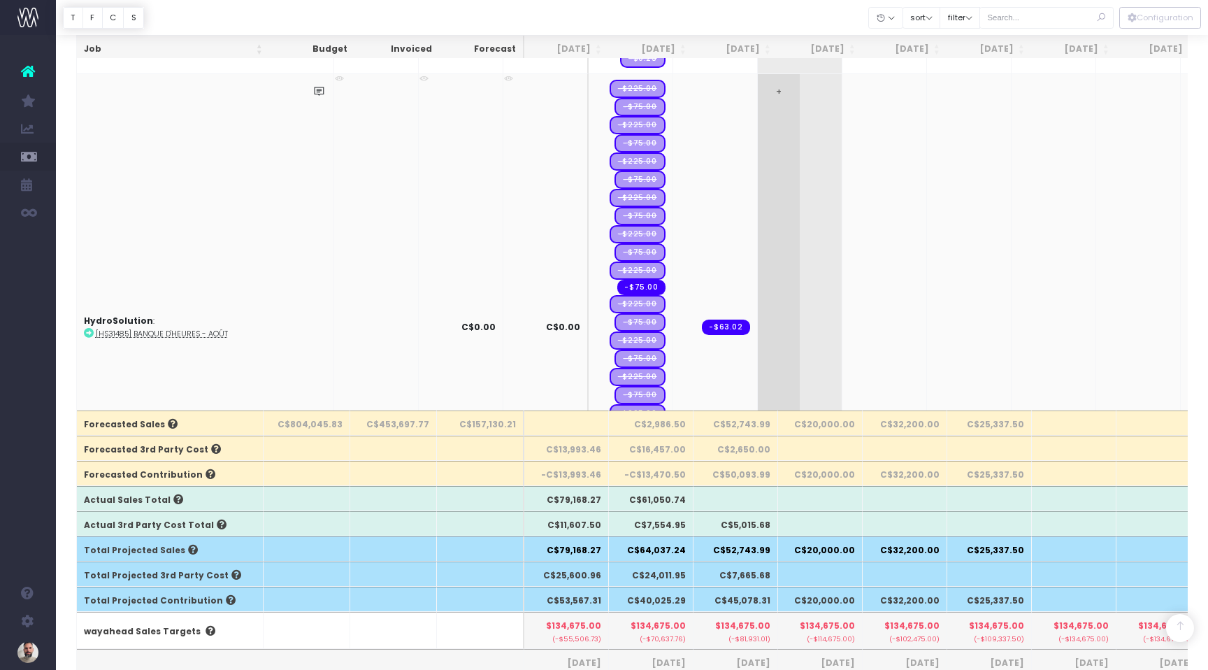
click at [758, 244] on span "+" at bounding box center [779, 327] width 42 height 506
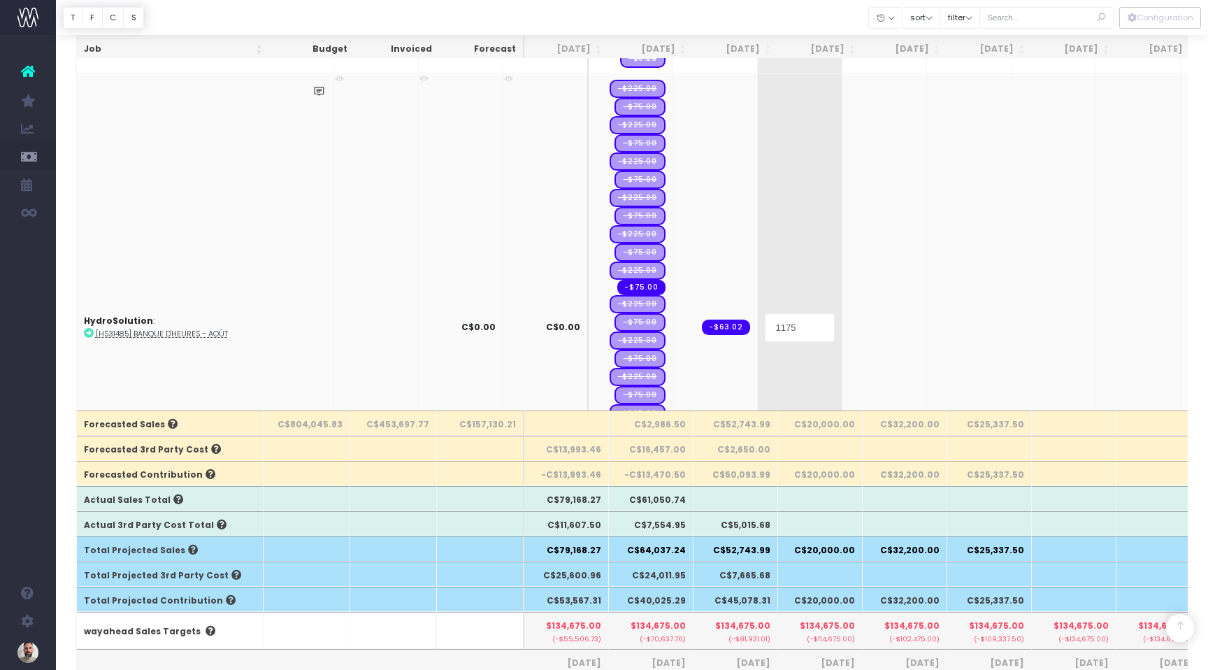
type input "11750"
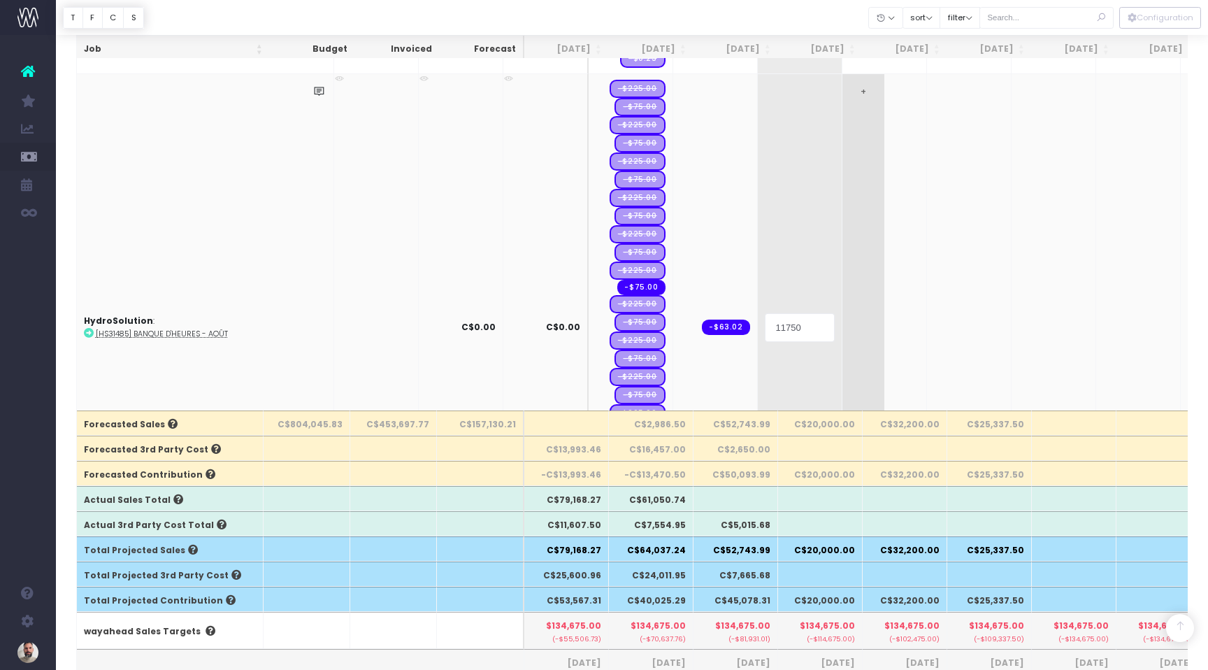
click at [820, 204] on body "Oh my... this is bad. [PERSON_NAME] wasn't able to load this page. Please conta…" at bounding box center [604, 125] width 1208 height 670
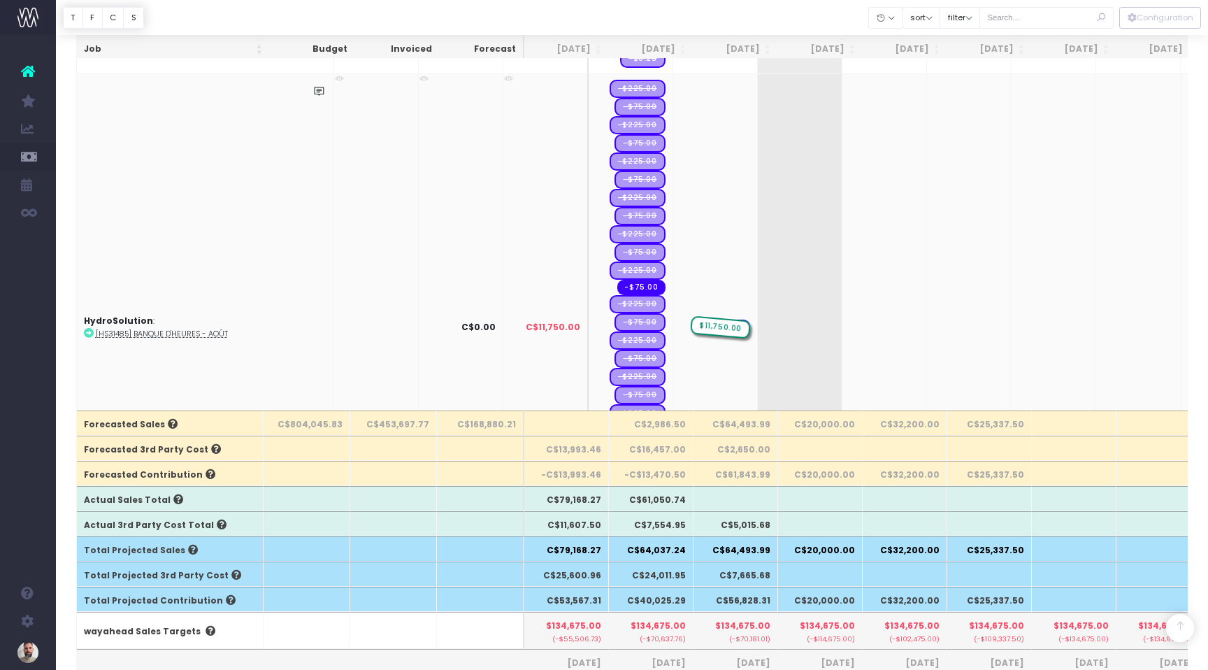
drag, startPoint x: 749, startPoint y: 323, endPoint x: 677, endPoint y: 296, distance: 77.4
click at [677, 296] on tr "HydroSolution : [HS31485] Banque d'heures - Août C$0.00 C$11,750.00 -$225.00 -$…" at bounding box center [925, 326] width 1696 height 507
drag, startPoint x: 753, startPoint y: 323, endPoint x: 657, endPoint y: 299, distance: 98.9
click at [657, 299] on tr "HydroSolution : [HS31485] Banque d'heures - Août C$0.00 C$11,750.00 -$225.00 -$…" at bounding box center [925, 326] width 1696 height 507
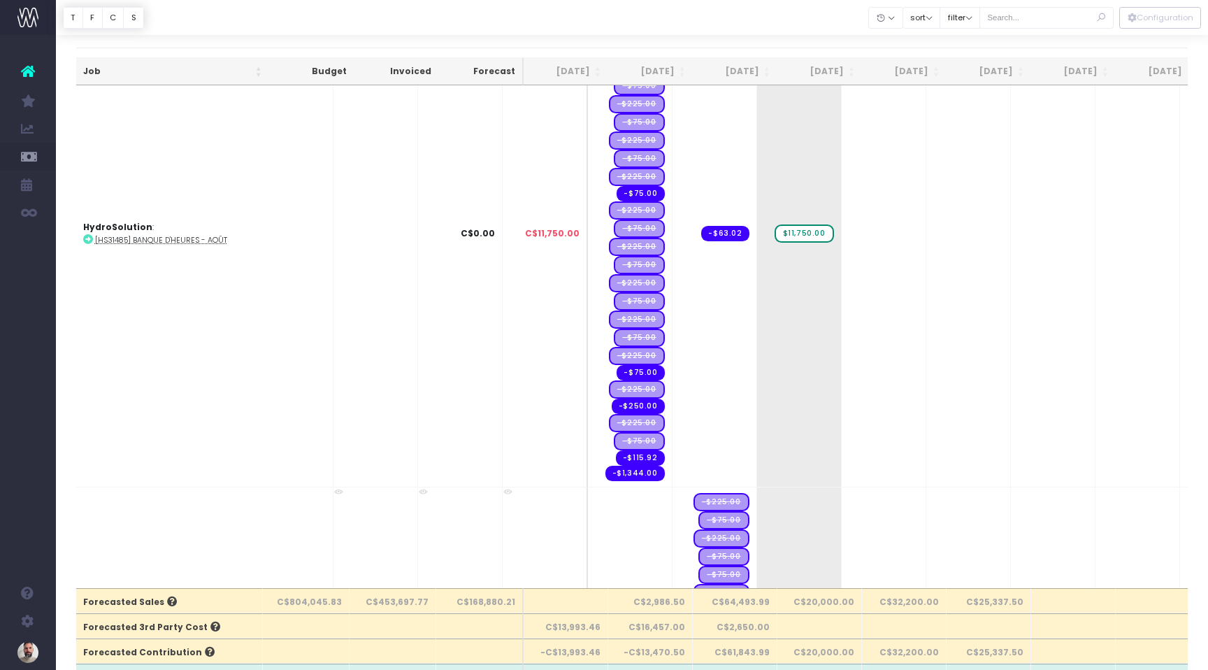
scroll to position [1900, 1]
